Goal: Find contact information: Find contact information

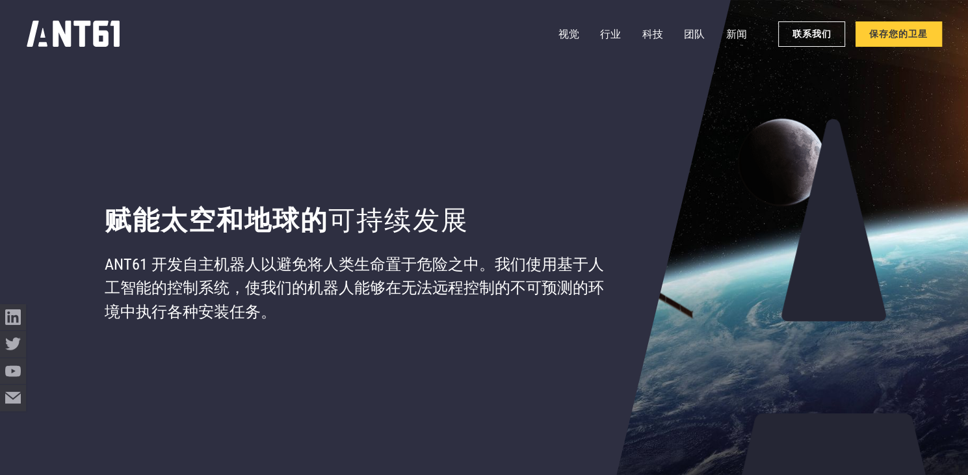
drag, startPoint x: 806, startPoint y: 43, endPoint x: 830, endPoint y: 1, distance: 48.9
click at [806, 43] on link "联系我们" at bounding box center [811, 33] width 67 height 25
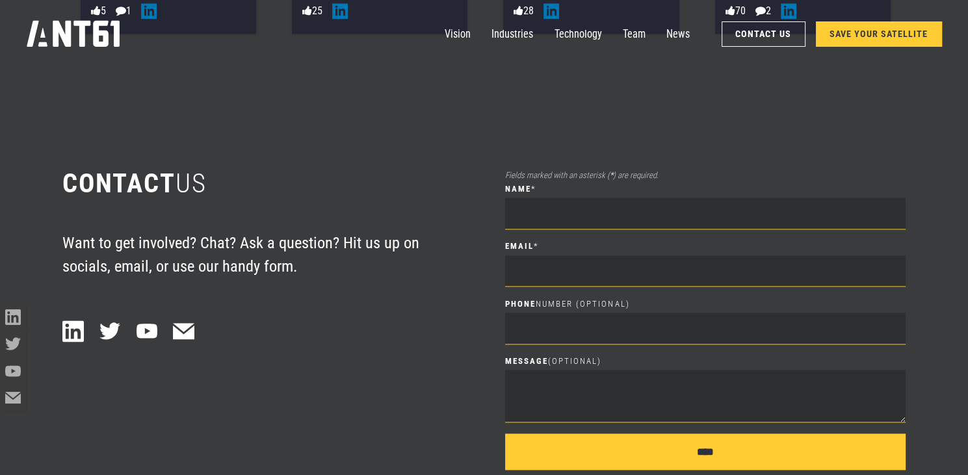
scroll to position [6703, 0]
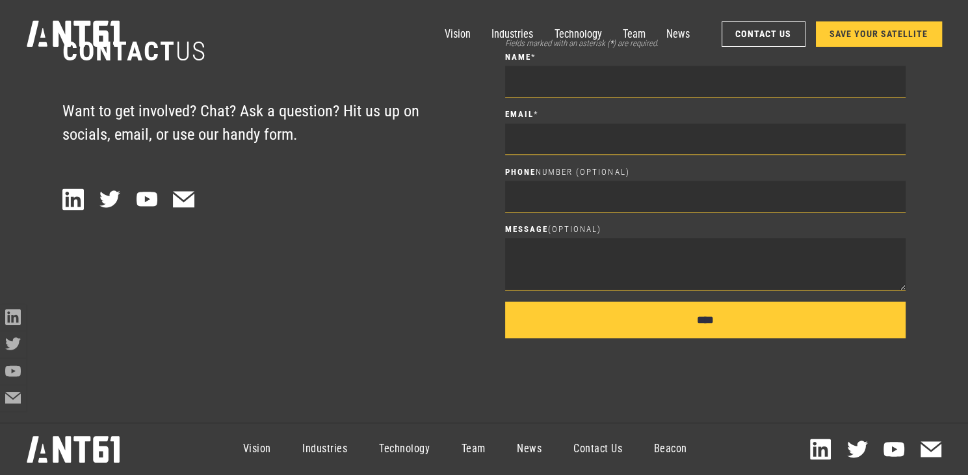
click at [613, 445] on link "Contact Us" at bounding box center [598, 448] width 81 height 47
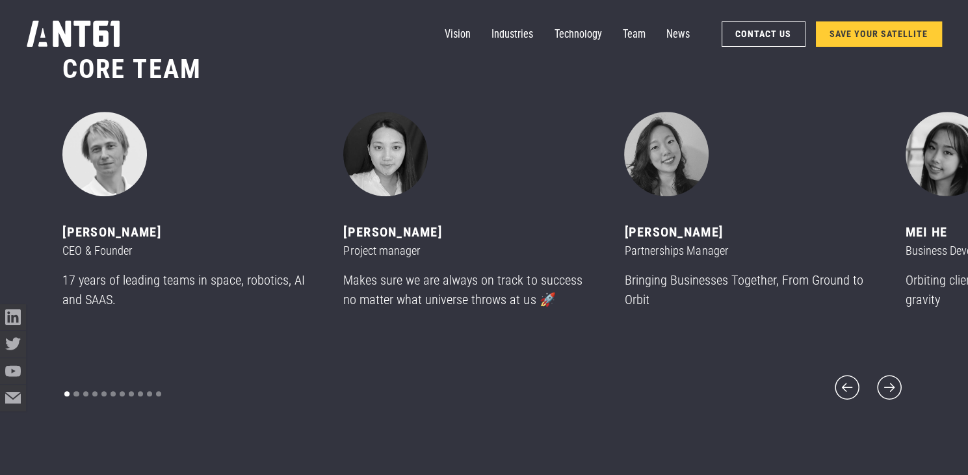
scroll to position [5673, 0]
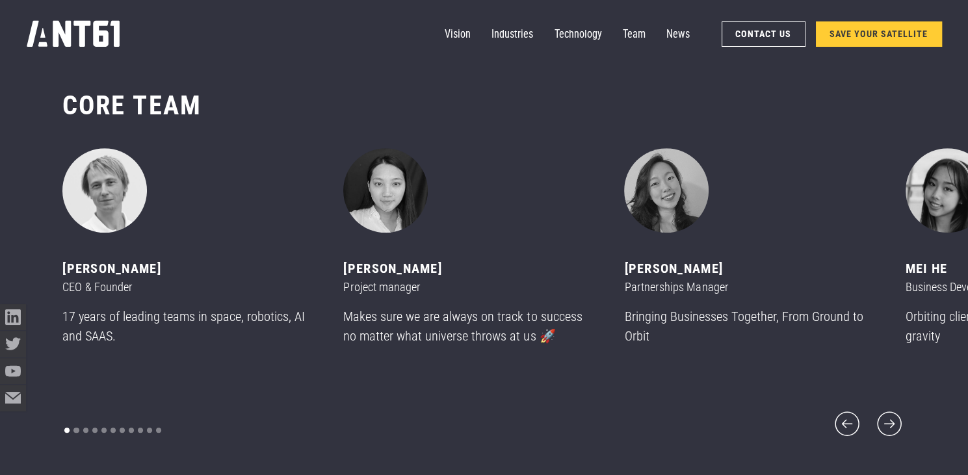
drag, startPoint x: 177, startPoint y: 279, endPoint x: 63, endPoint y: 277, distance: 113.7
click at [63, 277] on div "[PERSON_NAME]" at bounding box center [186, 268] width 249 height 19
drag, startPoint x: 63, startPoint y: 277, endPoint x: 136, endPoint y: 280, distance: 72.9
copy div "[PERSON_NAME]"
click at [515, 224] on div "2 of 11" at bounding box center [467, 190] width 249 height 84
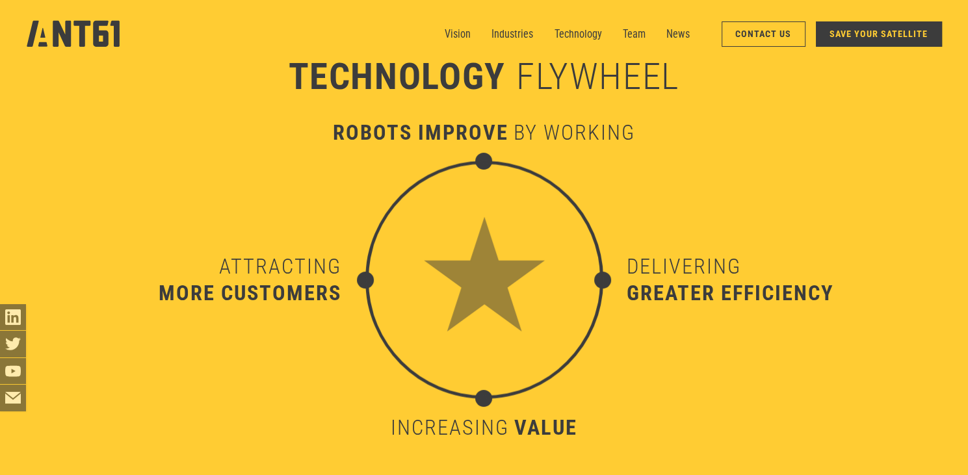
scroll to position [4829, 0]
click at [756, 38] on link "Contact Us" at bounding box center [763, 33] width 84 height 25
click at [750, 36] on link "Contact Us" at bounding box center [763, 33] width 84 height 25
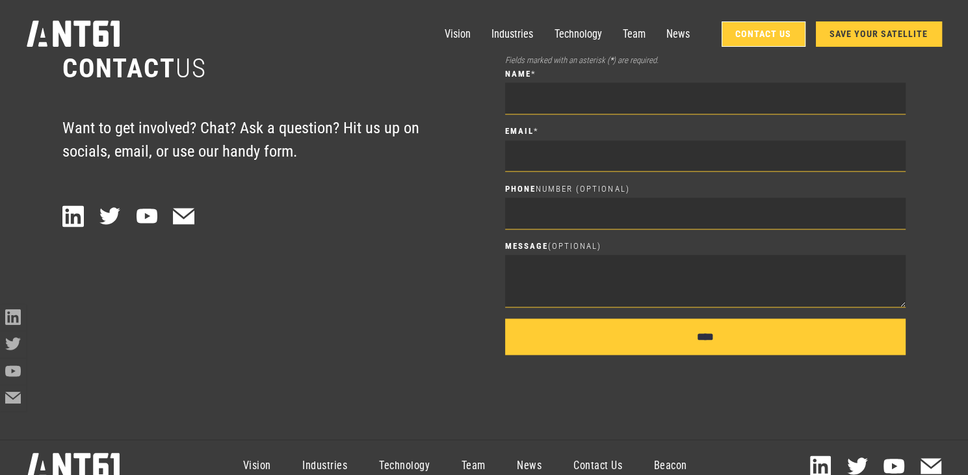
scroll to position [6703, 0]
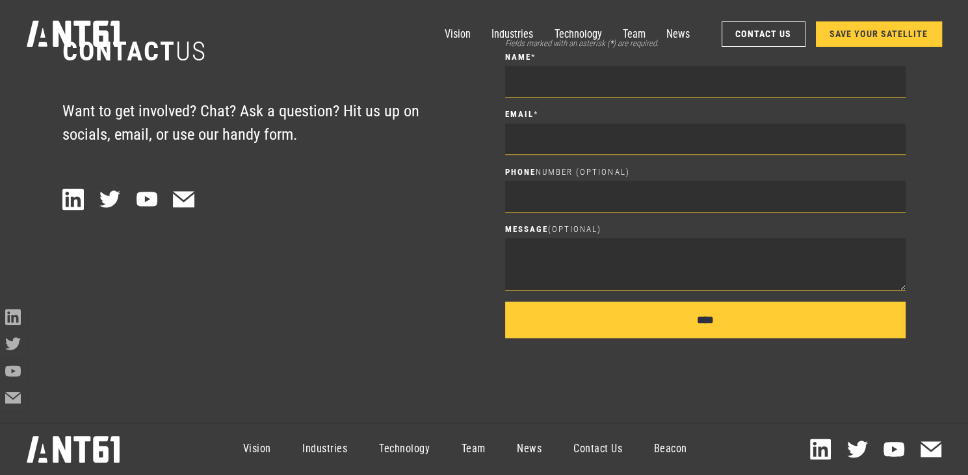
click at [598, 451] on link "Contact Us" at bounding box center [598, 448] width 81 height 47
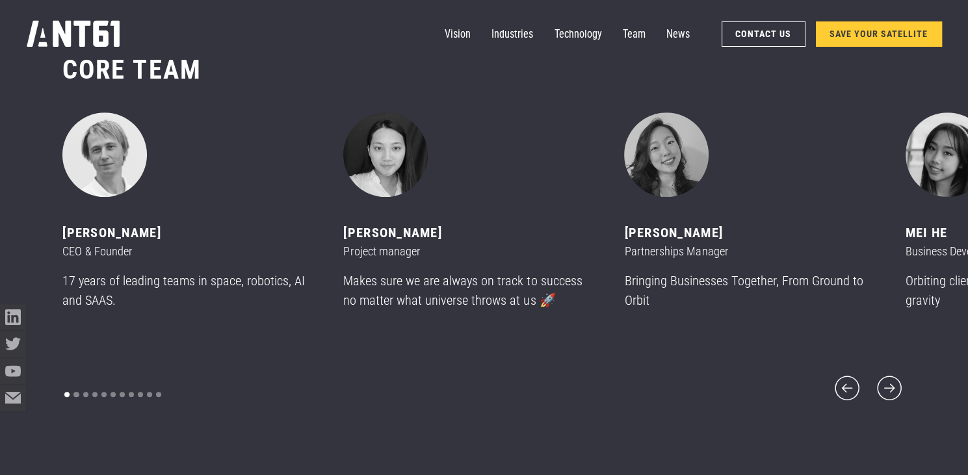
scroll to position [5673, 0]
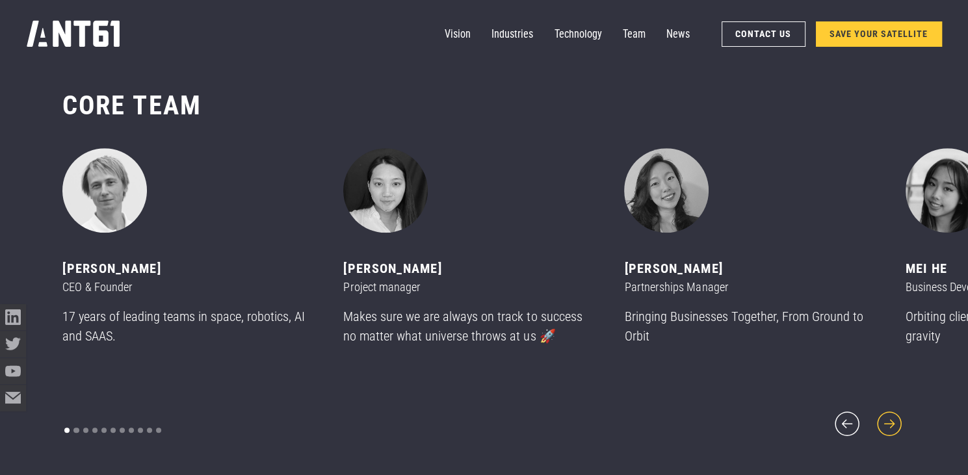
click at [899, 414] on icon "next slide" at bounding box center [889, 424] width 32 height 32
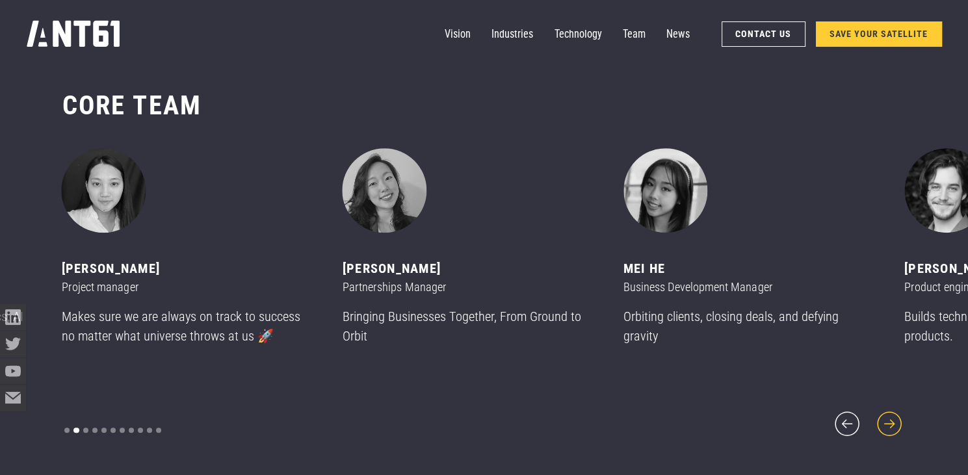
click at [899, 414] on icon "next slide" at bounding box center [889, 424] width 32 height 32
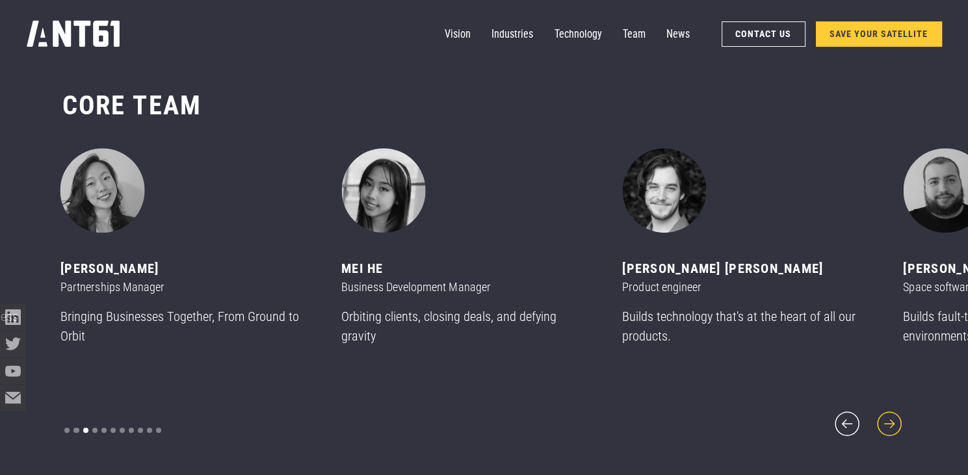
click at [899, 414] on icon "next slide" at bounding box center [889, 424] width 32 height 32
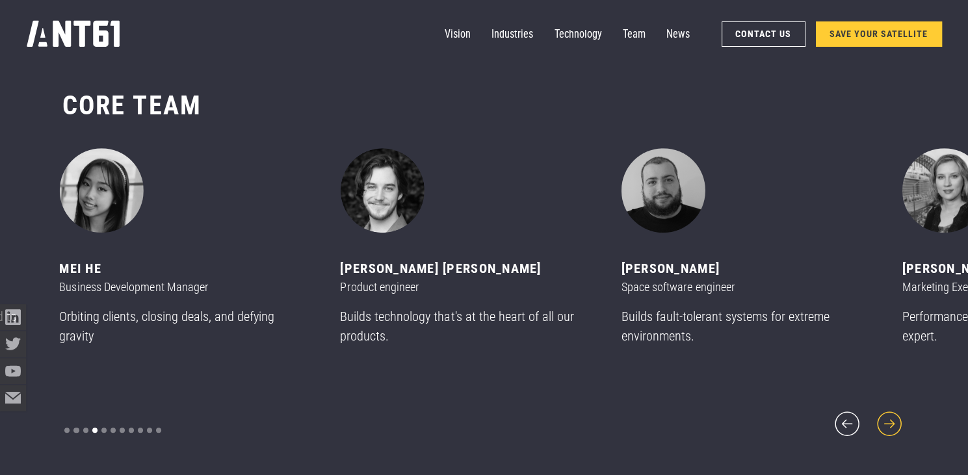
click at [899, 414] on icon "next slide" at bounding box center [889, 424] width 32 height 32
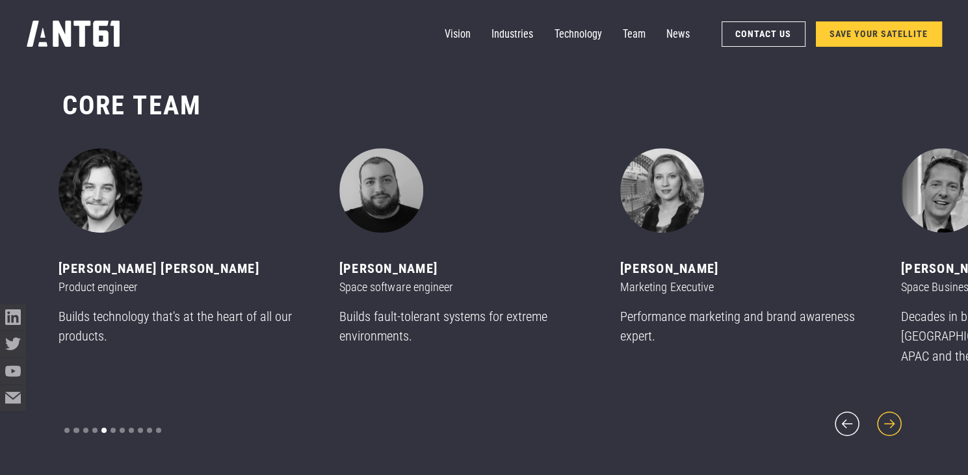
click at [899, 414] on icon "next slide" at bounding box center [889, 424] width 32 height 32
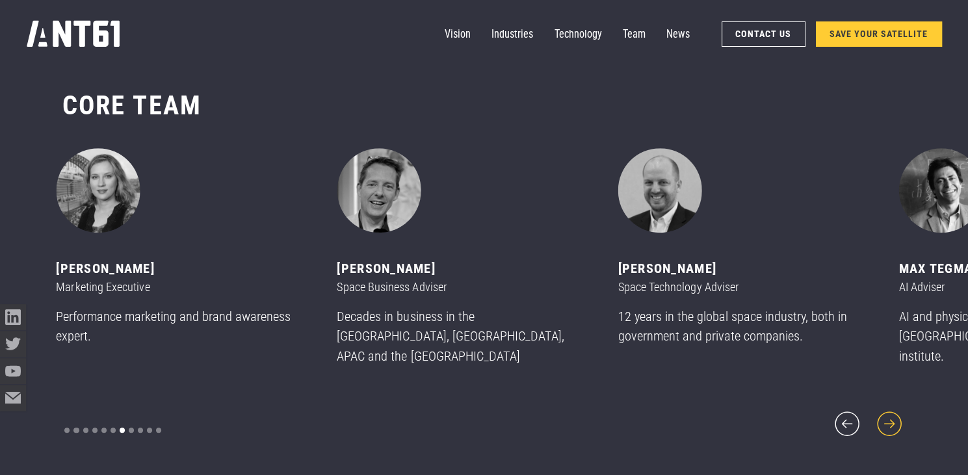
click at [899, 414] on icon "next slide" at bounding box center [889, 424] width 32 height 32
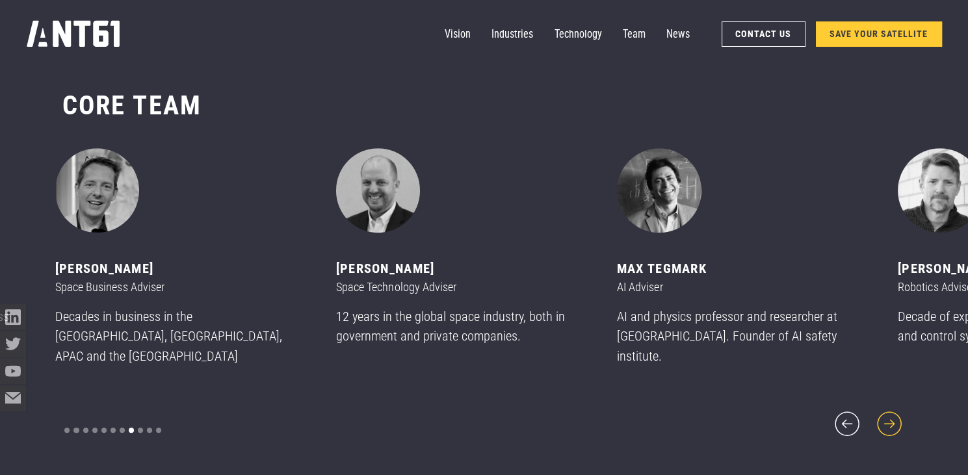
click at [899, 414] on icon "next slide" at bounding box center [889, 424] width 32 height 32
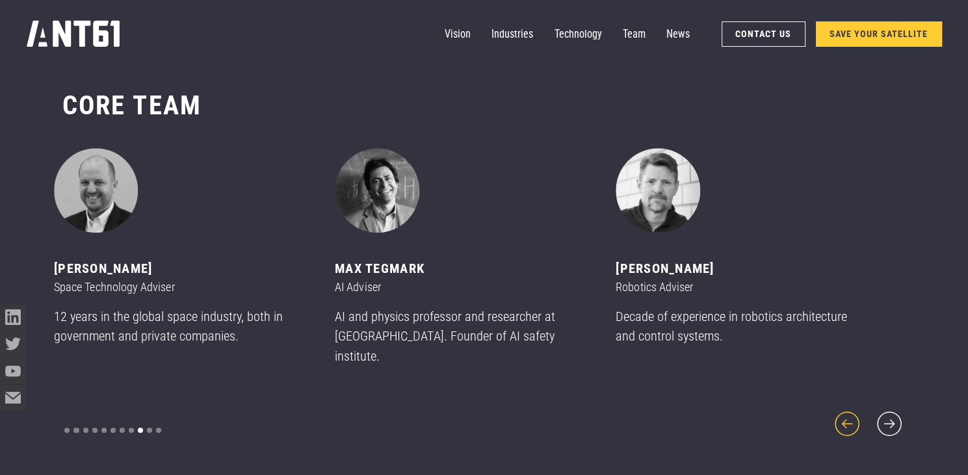
click at [855, 415] on icon "previous slide" at bounding box center [847, 424] width 32 height 32
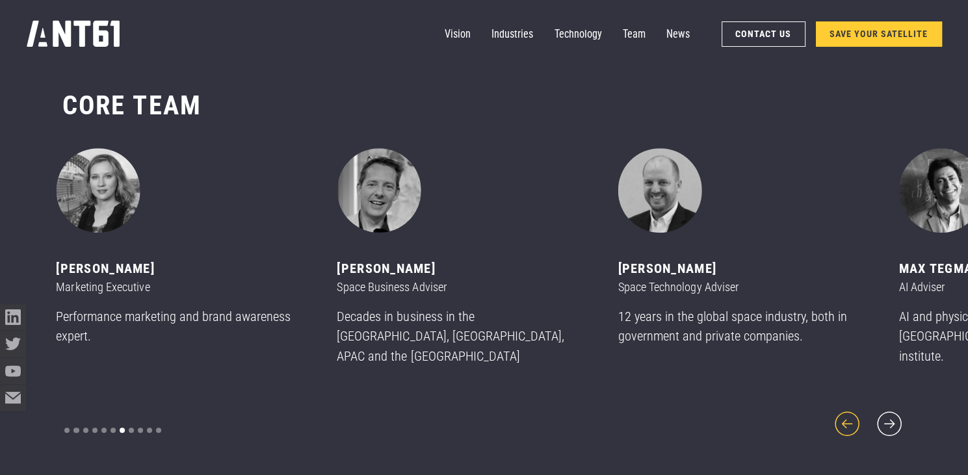
click at [855, 415] on icon "previous slide" at bounding box center [847, 424] width 32 height 32
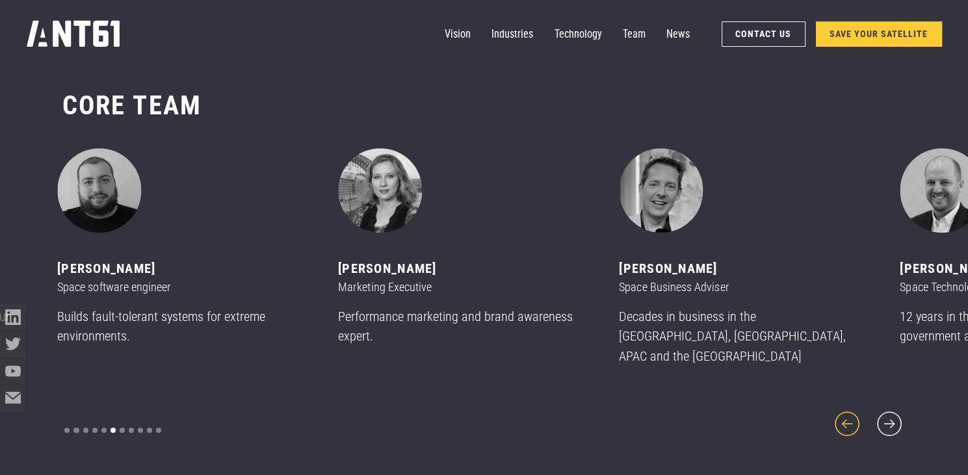
click at [854, 415] on icon "previous slide" at bounding box center [847, 424] width 32 height 32
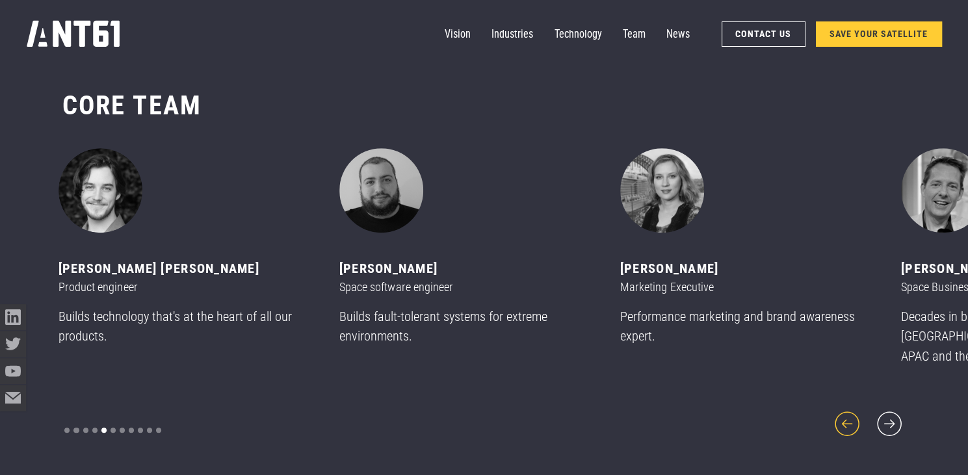
click at [852, 417] on icon "previous slide" at bounding box center [847, 424] width 32 height 32
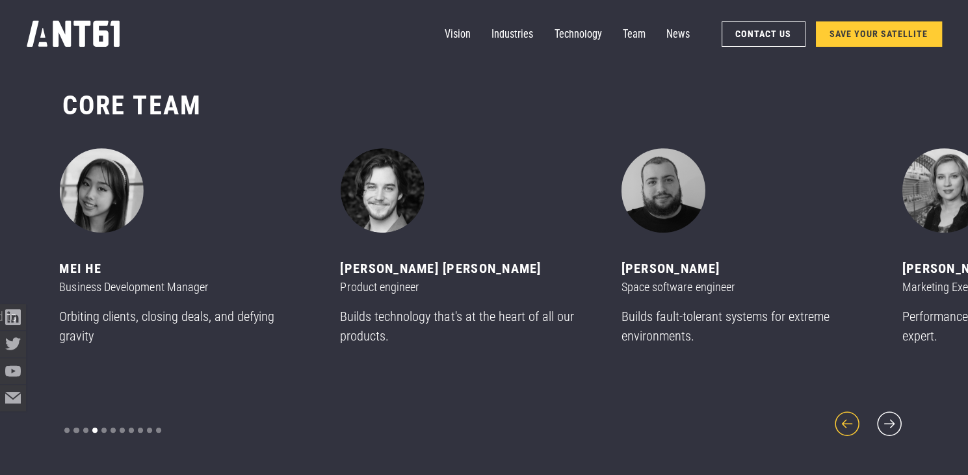
click at [852, 417] on icon "previous slide" at bounding box center [847, 424] width 32 height 32
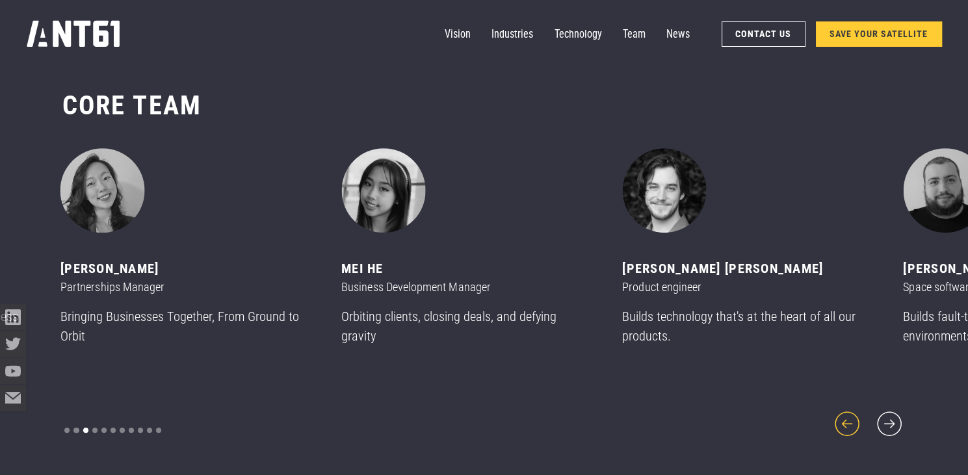
click at [852, 417] on icon "previous slide" at bounding box center [847, 424] width 32 height 32
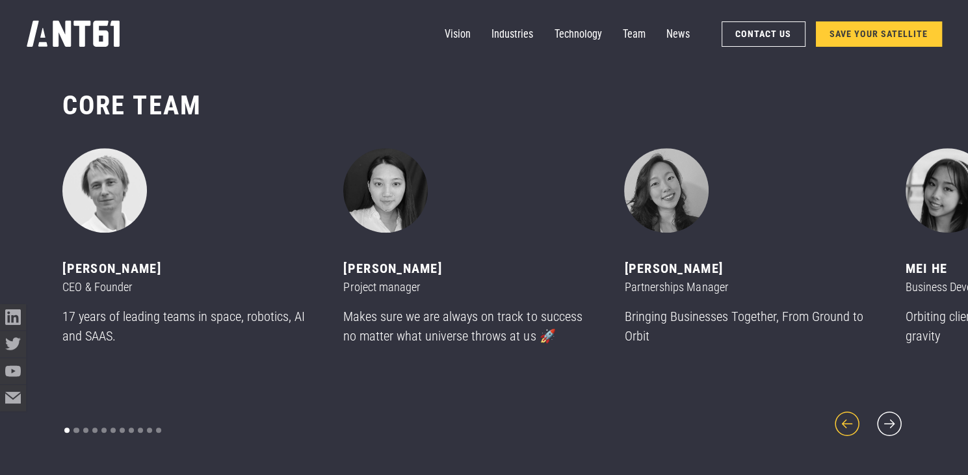
click at [852, 417] on icon "previous slide" at bounding box center [847, 424] width 32 height 32
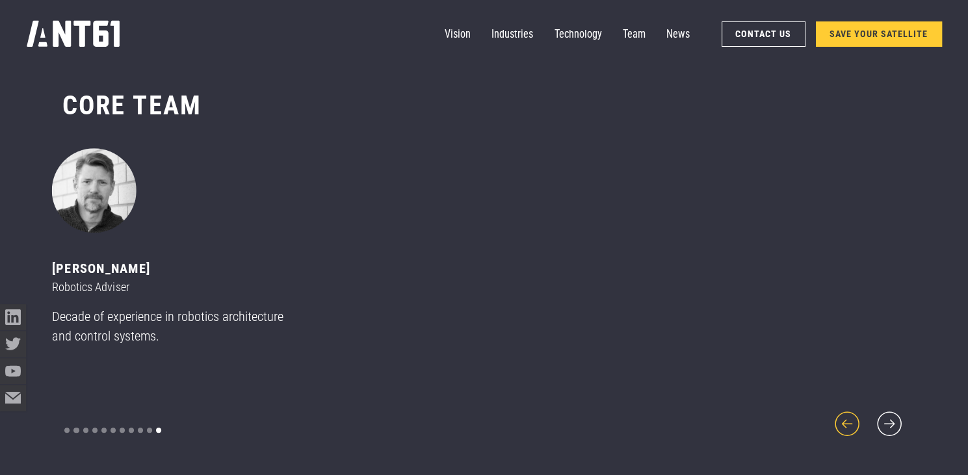
click at [852, 417] on icon "previous slide" at bounding box center [847, 424] width 32 height 32
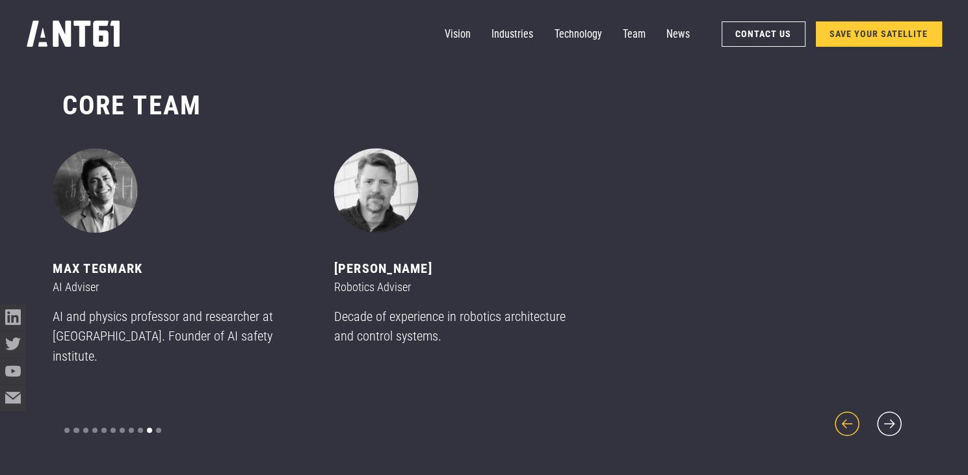
click at [845, 416] on icon "previous slide" at bounding box center [847, 423] width 25 height 25
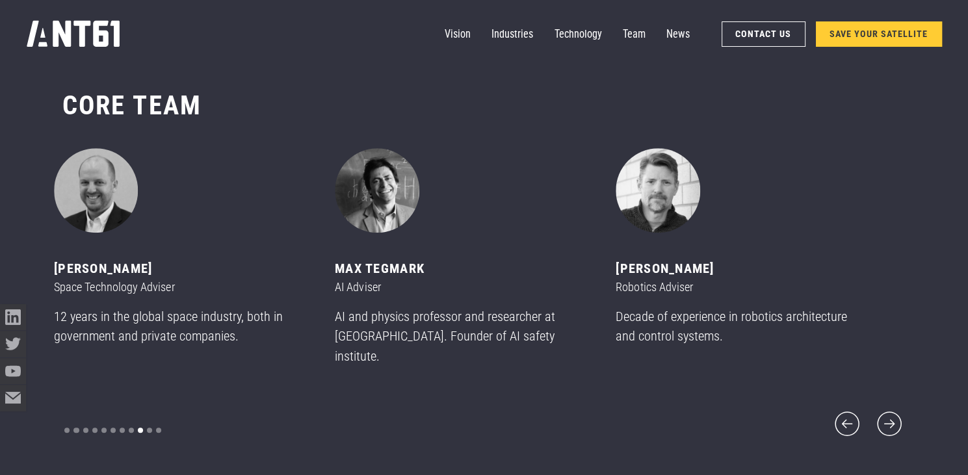
click at [66, 421] on div "carousel" at bounding box center [112, 430] width 101 height 18
click at [66, 428] on div "Show slide 1 of 11" at bounding box center [66, 430] width 5 height 5
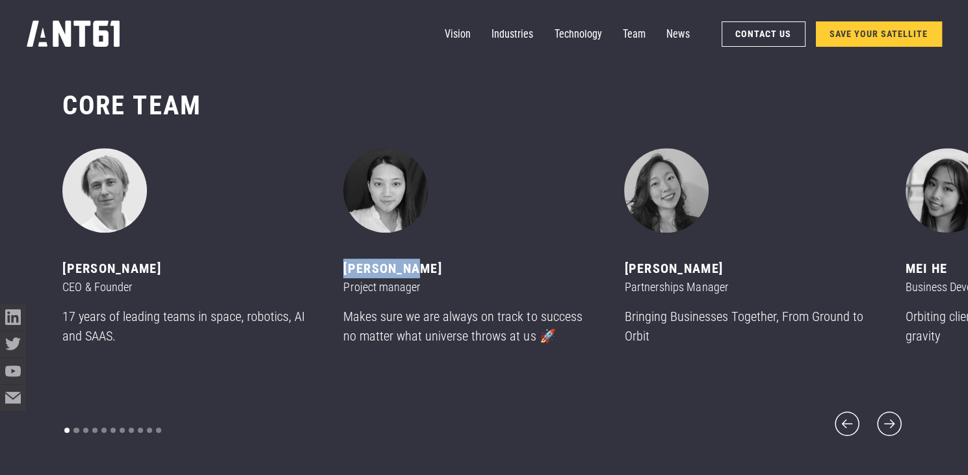
drag, startPoint x: 404, startPoint y: 275, endPoint x: 345, endPoint y: 280, distance: 58.7
click at [345, 278] on div "[PERSON_NAME]" at bounding box center [467, 268] width 249 height 19
drag, startPoint x: 345, startPoint y: 280, endPoint x: 392, endPoint y: 277, distance: 47.5
copy div "[PERSON_NAME]"
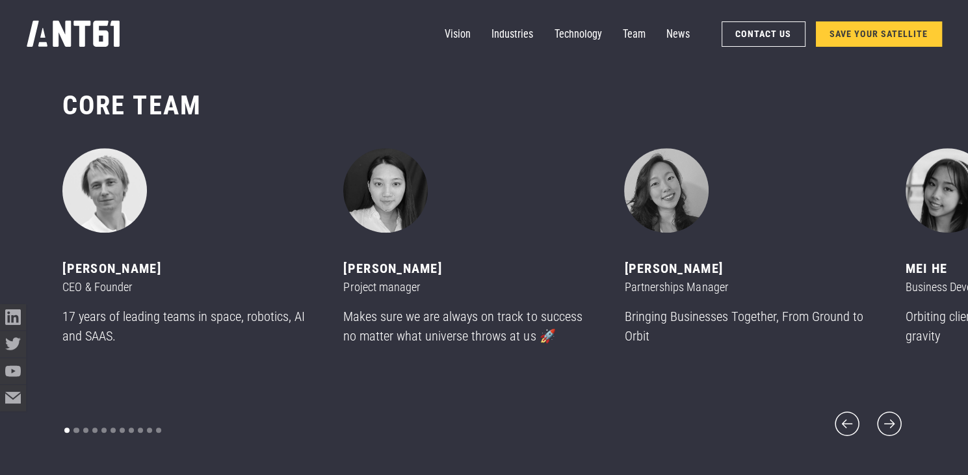
drag, startPoint x: 501, startPoint y: 216, endPoint x: 496, endPoint y: 201, distance: 16.2
click at [501, 216] on div "2 of 11" at bounding box center [467, 190] width 249 height 84
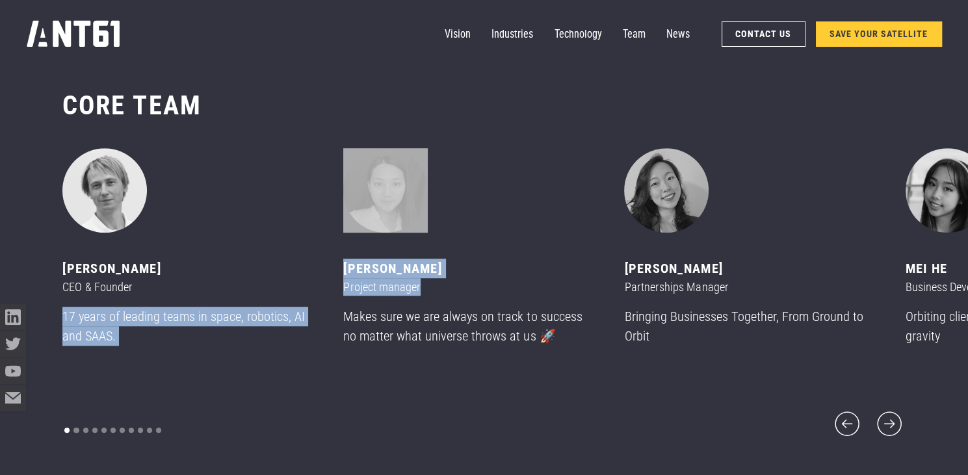
drag, startPoint x: 428, startPoint y: 297, endPoint x: 338, endPoint y: 298, distance: 89.7
click at [338, 298] on div "[PERSON_NAME] CEO & Founder 17 years of leading teams in space, robotics, AI an…" at bounding box center [202, 262] width 281 height 228
drag, startPoint x: 338, startPoint y: 298, endPoint x: 437, endPoint y: 301, distance: 99.5
click at [437, 296] on div "Project manager" at bounding box center [467, 287] width 249 height 18
click at [435, 296] on div "Project manager" at bounding box center [467, 287] width 249 height 18
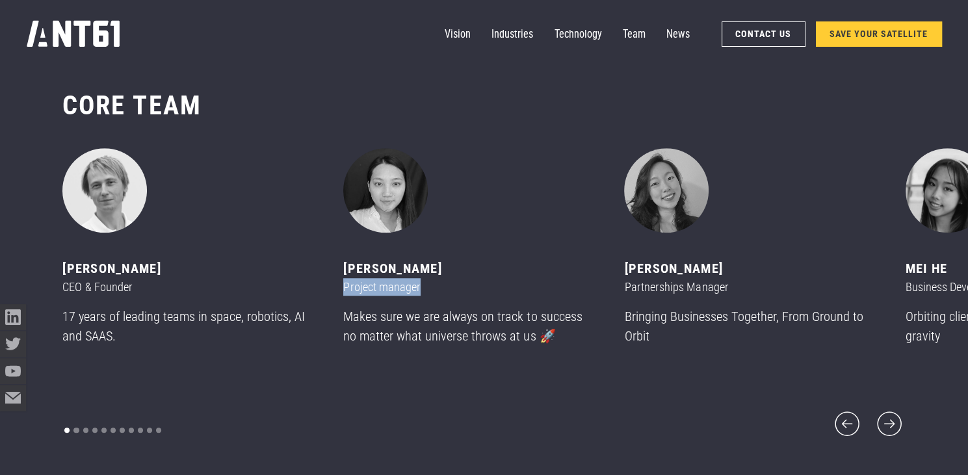
drag, startPoint x: 421, startPoint y: 296, endPoint x: 344, endPoint y: 296, distance: 76.7
click at [344, 296] on div "Project manager" at bounding box center [467, 287] width 249 height 18
copy div "Project manager"
click at [507, 248] on div "[PERSON_NAME] Project manager Makes sure we are always on track to success no m…" at bounding box center [467, 252] width 249 height 209
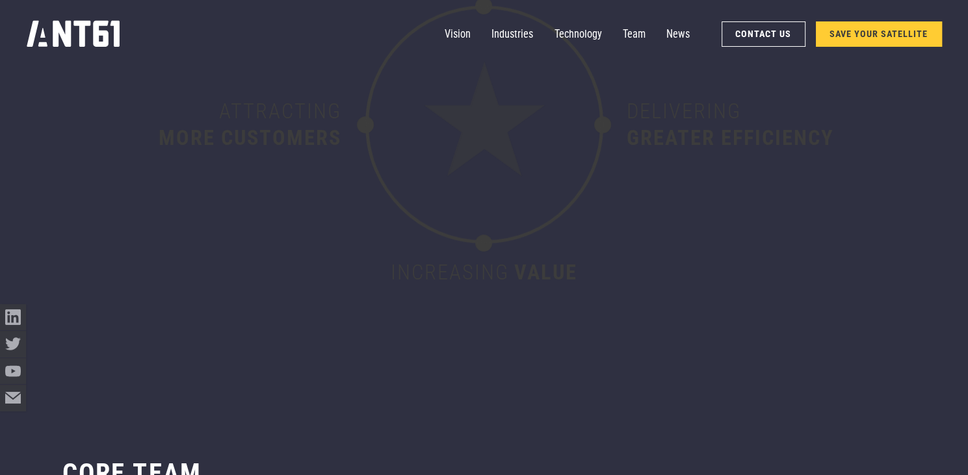
scroll to position [5284, 0]
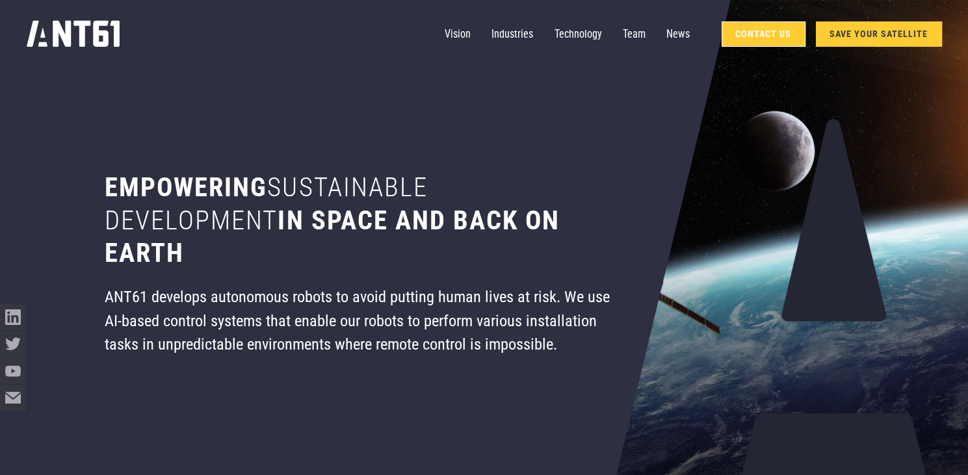
click at [746, 31] on link "Contact Us" at bounding box center [763, 33] width 84 height 25
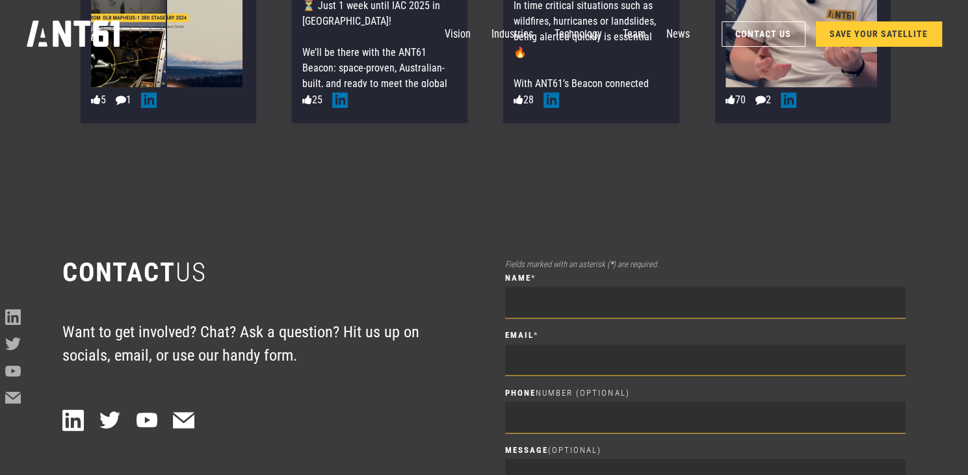
scroll to position [6573, 0]
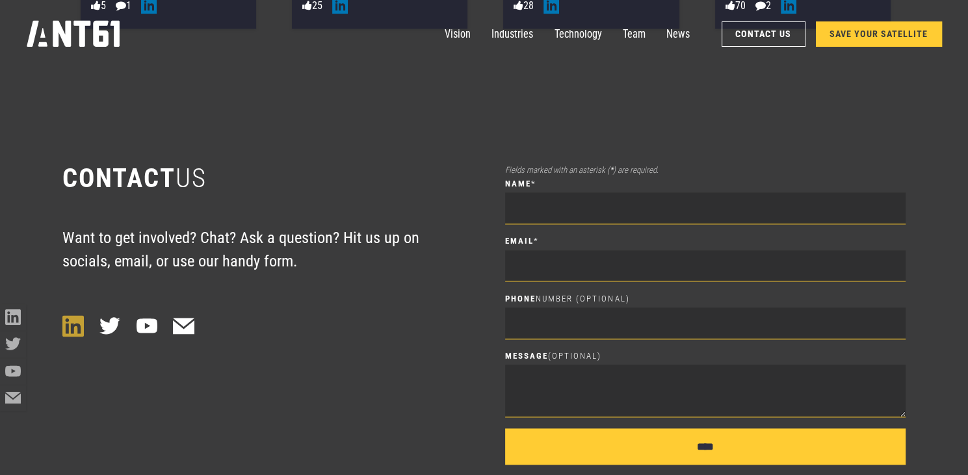
click at [77, 324] on icon at bounding box center [72, 325] width 21 height 21
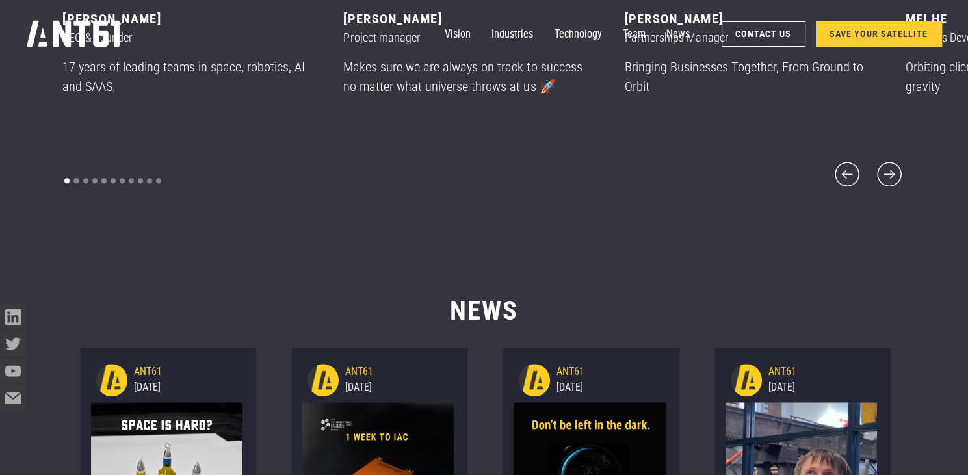
scroll to position [5663, 0]
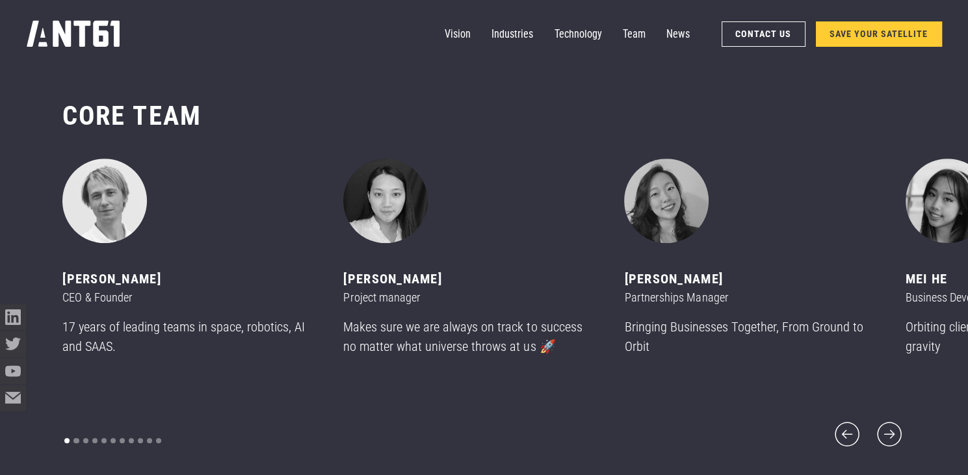
click at [67, 27] on icon "home" at bounding box center [73, 34] width 93 height 26
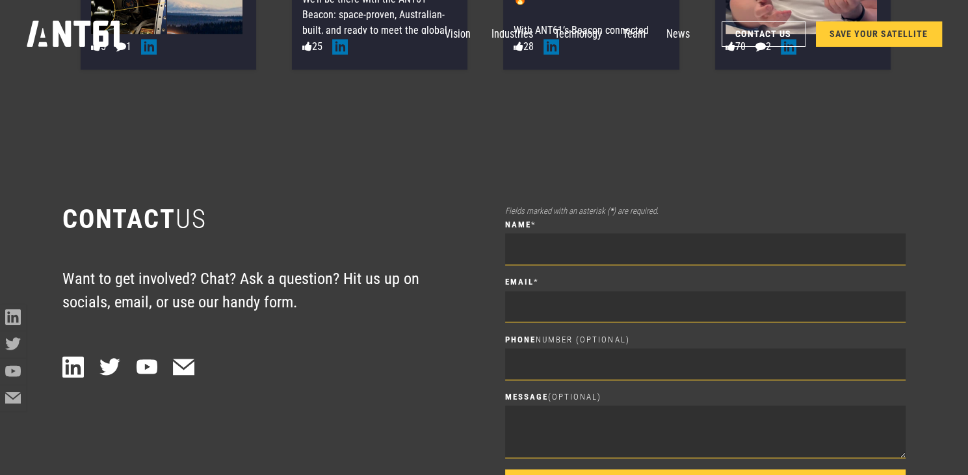
scroll to position [6703, 0]
